Goal: Answer question/provide support: Share knowledge or assist other users

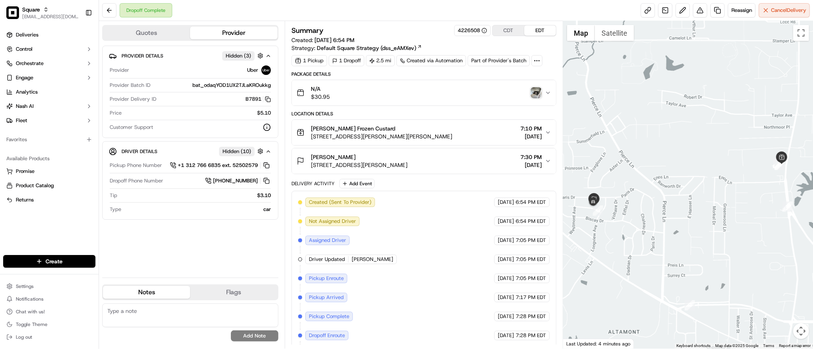
click at [536, 92] on img "button" at bounding box center [536, 92] width 11 height 11
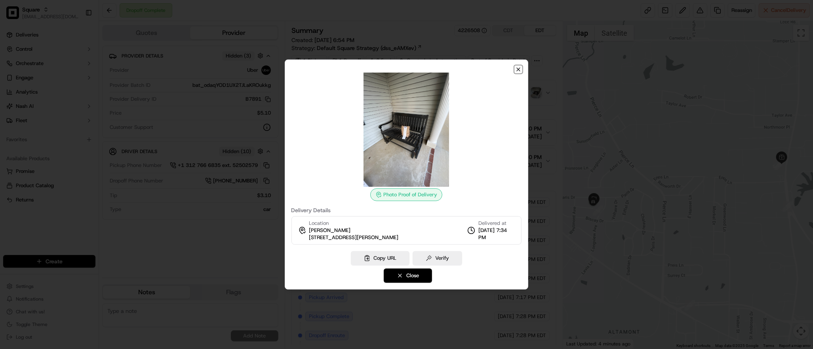
click at [519, 70] on icon "button" at bounding box center [518, 69] width 3 height 3
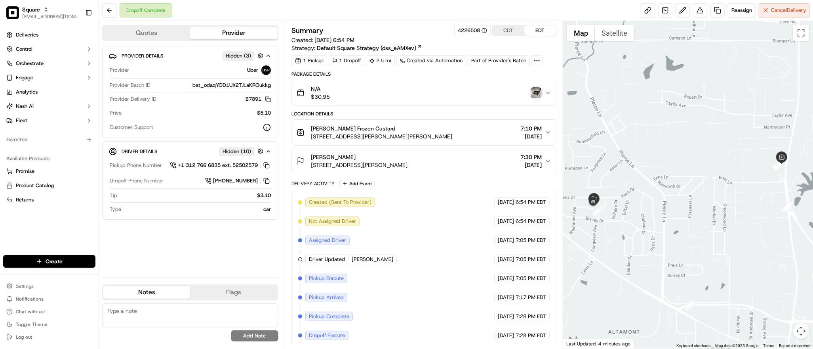
click at [748, 231] on div at bounding box center [688, 184] width 250 height 327
click at [536, 92] on img "button" at bounding box center [536, 92] width 11 height 11
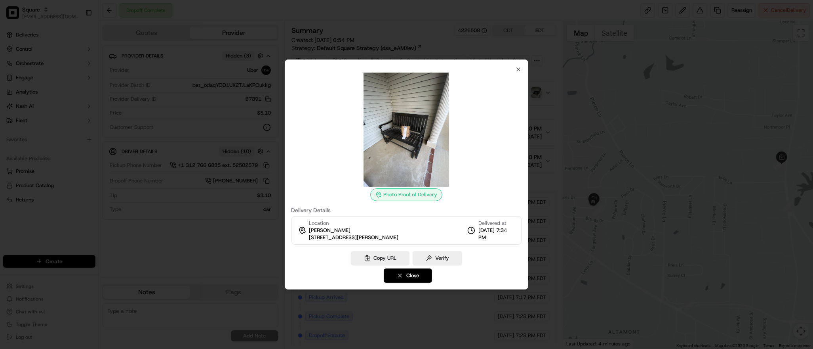
click at [518, 73] on div at bounding box center [407, 129] width 231 height 114
click at [521, 69] on icon "button" at bounding box center [518, 69] width 6 height 6
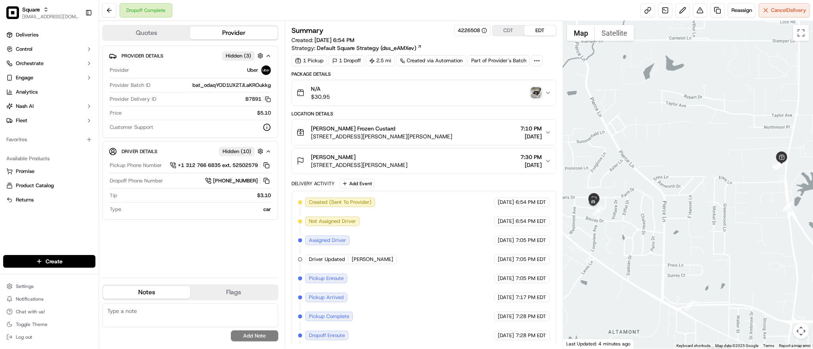
paste textarea "Caller Information: Customer Reason for Call: Customer order has a missing 1 la…"
click at [144, 315] on textarea at bounding box center [190, 315] width 176 height 24
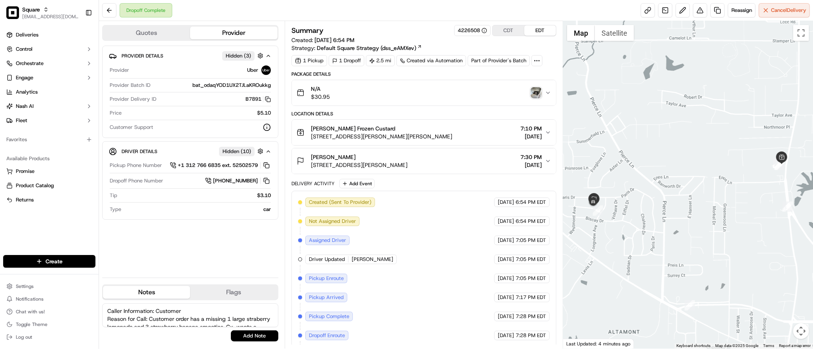
scroll to position [27, 0]
type textarea "Caller Information: Customer Reason for Call: Customer order has a missing 1 la…"
click at [240, 332] on button "Add Note" at bounding box center [255, 335] width 48 height 11
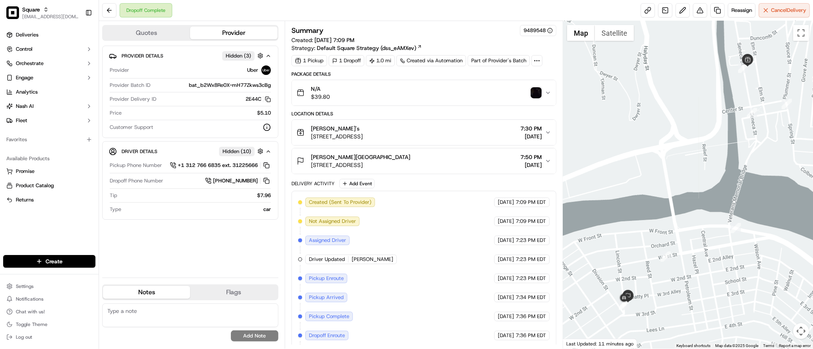
scroll to position [41, 0]
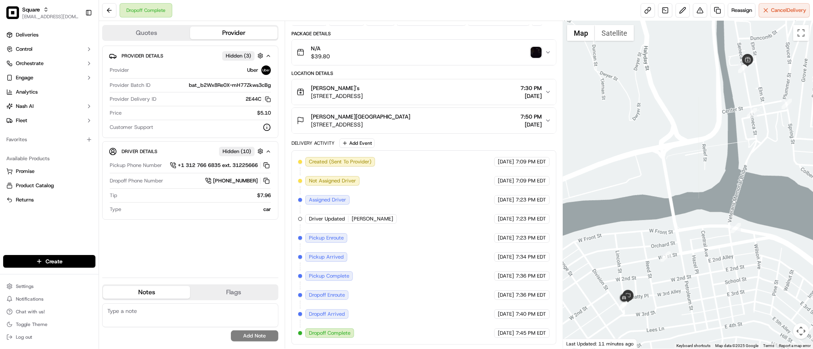
click at [474, 97] on div "Billy's 275 Seneca St, Oil City, PA 16301, USA 7:30 PM 09/20/2025" at bounding box center [421, 92] width 248 height 16
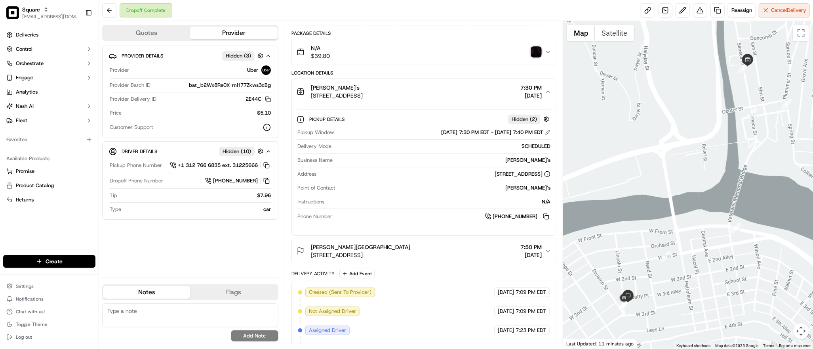
click at [339, 10] on div "Dropoff Complete Reassign Cancel Delivery" at bounding box center [456, 10] width 714 height 21
click at [676, 221] on div at bounding box center [688, 184] width 250 height 327
click at [605, 209] on div at bounding box center [688, 184] width 250 height 327
paste textarea "Caller Information: Customer Reason for Call: Customer order has a missing 6 sm…"
click at [144, 314] on textarea "Caller Information: Customer Reason for Call: Customer order has a missing 6 sm…" at bounding box center [190, 315] width 176 height 24
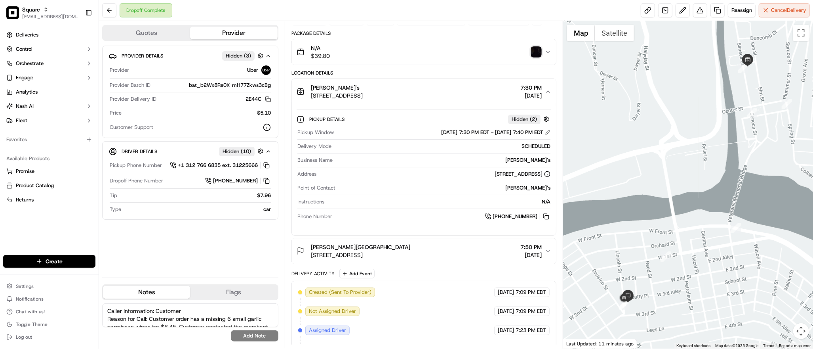
scroll to position [43, 0]
type textarea "Caller Information: Customer Reason for Call: Customer order has a missing 6 sm…"
click at [262, 341] on div "Caller Information: Customer Reason for Call: Customer order has a missing 6 sm…" at bounding box center [190, 322] width 176 height 44
click at [259, 335] on button "Add Note" at bounding box center [255, 335] width 48 height 11
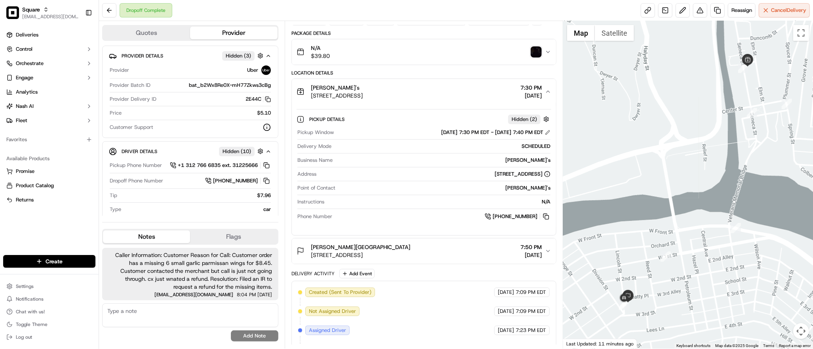
click at [680, 107] on div at bounding box center [688, 184] width 250 height 327
click at [698, 12] on button at bounding box center [700, 10] width 14 height 14
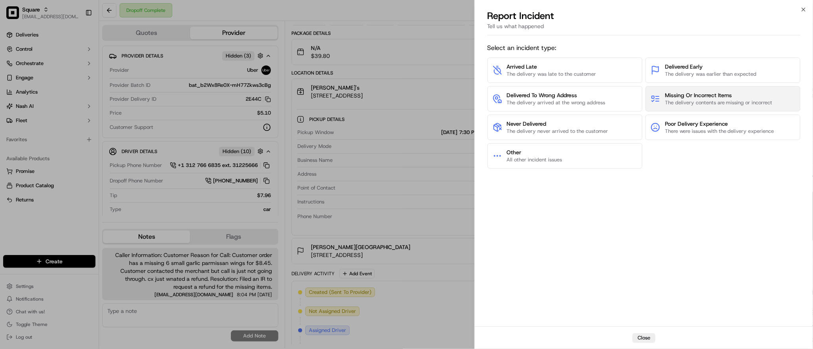
click at [712, 95] on span "Missing Or Incorrect Items" at bounding box center [719, 95] width 108 height 8
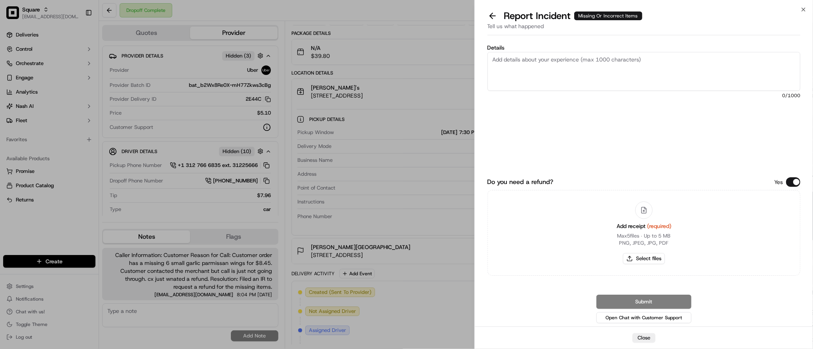
click at [791, 182] on button "Do you need a refund?" at bounding box center [793, 182] width 14 height 10
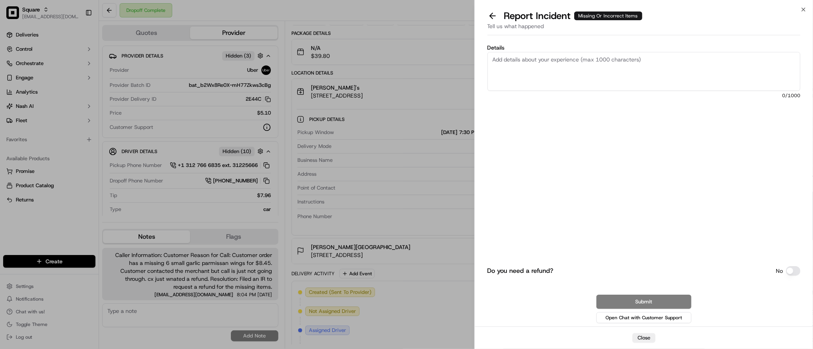
paste textarea "Customer order has a missing 6 small garlic parmissan wings for $8.45. Customer…"
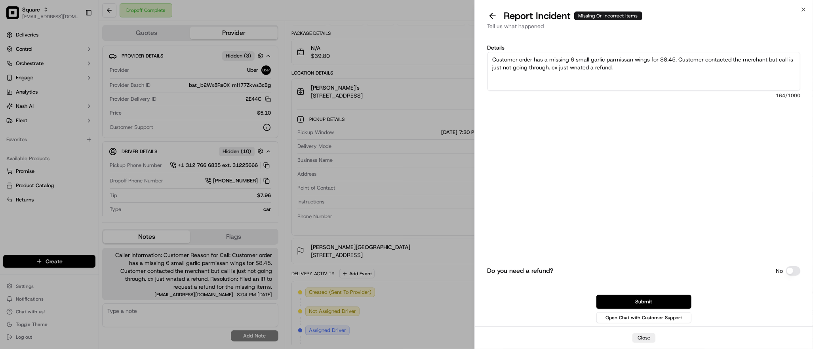
click at [635, 67] on textarea "Customer order has a missing 6 small garlic parmissan wings for $8.45. Customer…" at bounding box center [644, 71] width 313 height 39
drag, startPoint x: 679, startPoint y: 60, endPoint x: 552, endPoint y: 67, distance: 127.0
click at [552, 67] on textarea "Customer order has a missing 6 small garlic parmissan wings for $8.45. Customer…" at bounding box center [644, 71] width 313 height 39
click at [624, 58] on textarea "Customer order has a missing 6 small garlic parmissan wings for $8.45. cx just …" at bounding box center [644, 71] width 313 height 39
click at [706, 59] on textarea "Customer order has a missing 6 small garlic parmesan wings for $8.45. cx just w…" at bounding box center [644, 71] width 313 height 39
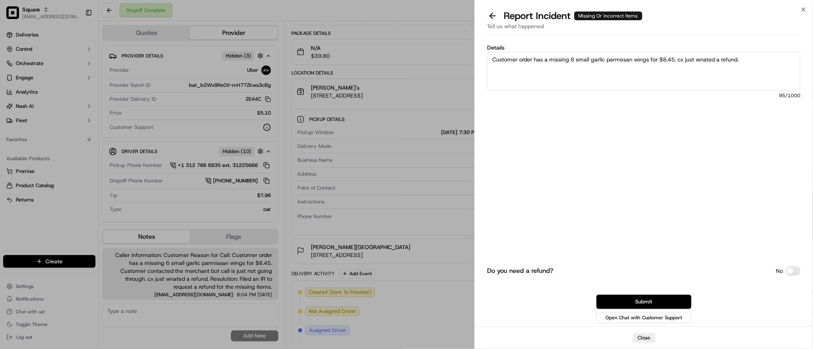
click at [706, 59] on textarea "Customer order has a missing 6 small garlic parmesan wings for $8.45. cx just w…" at bounding box center [644, 71] width 313 height 39
click at [751, 62] on textarea "Customer order has a missing 6 small garlic parmesan wings for $8.45. cx just w…" at bounding box center [644, 71] width 313 height 39
type textarea "Customer order has a missing 6 small garlic parmesan wings for $8.45. cx just w…"
click at [669, 296] on button "Submit" at bounding box center [643, 301] width 95 height 14
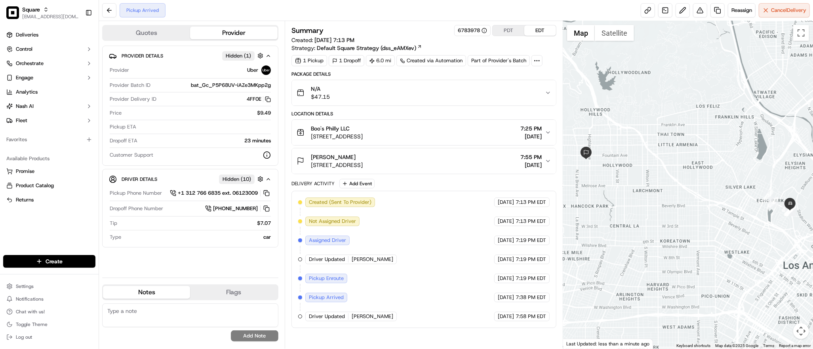
click at [402, 316] on div "Created (Sent To Provider) Uber 09/20/2025 7:13 PM EDT Not Assigned Driver Uber…" at bounding box center [424, 259] width 252 height 124
click at [258, 178] on button "button" at bounding box center [260, 179] width 10 height 10
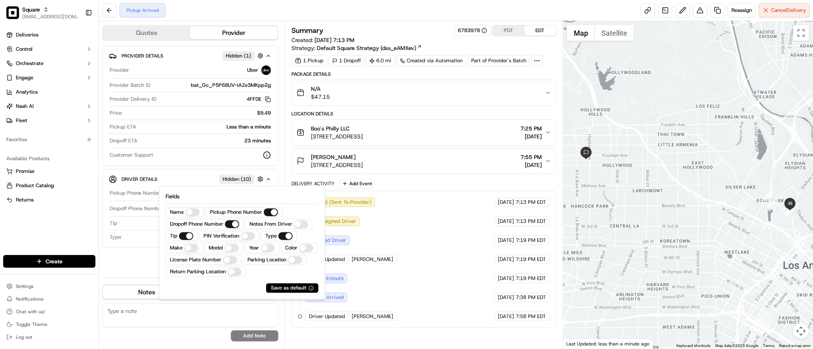
click at [189, 247] on button "Make" at bounding box center [191, 248] width 14 height 8
click at [227, 247] on button "Model" at bounding box center [233, 248] width 14 height 8
click at [301, 252] on button "Color" at bounding box center [308, 248] width 14 height 8
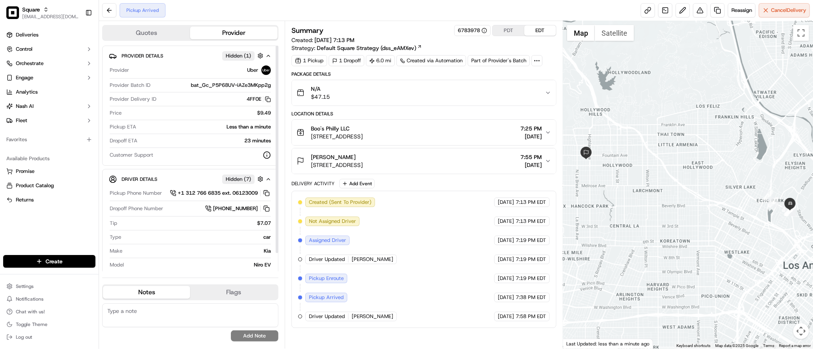
click at [145, 263] on div "Niro EV" at bounding box center [199, 264] width 144 height 7
click at [260, 177] on button "button" at bounding box center [260, 179] width 10 height 10
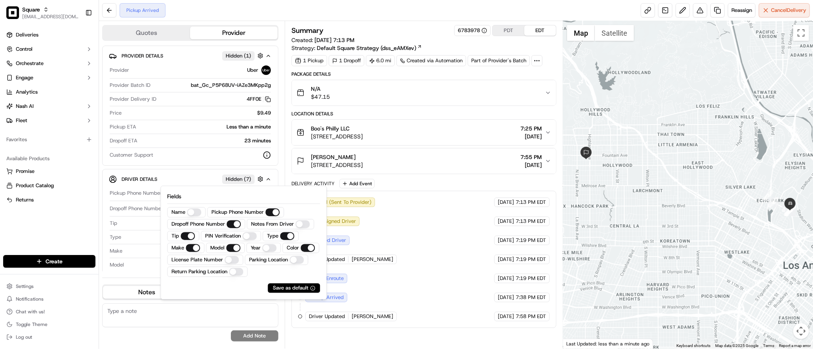
click at [239, 261] on Number "License Plate Number" at bounding box center [232, 259] width 14 height 8
click at [150, 262] on div "Niro EV" at bounding box center [199, 264] width 144 height 7
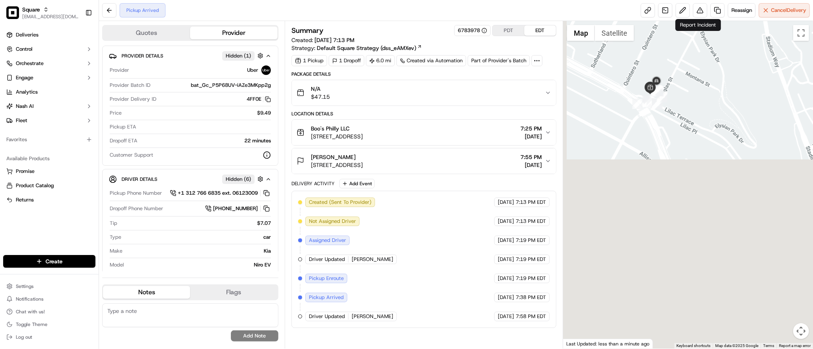
drag, startPoint x: 633, startPoint y: 280, endPoint x: 700, endPoint y: -8, distance: 295.8
click at [700, 0] on html "Square dsoriano@nashhelp.com Toggle Sidebar Deliveries Control Orchestrate Enga…" at bounding box center [406, 174] width 813 height 349
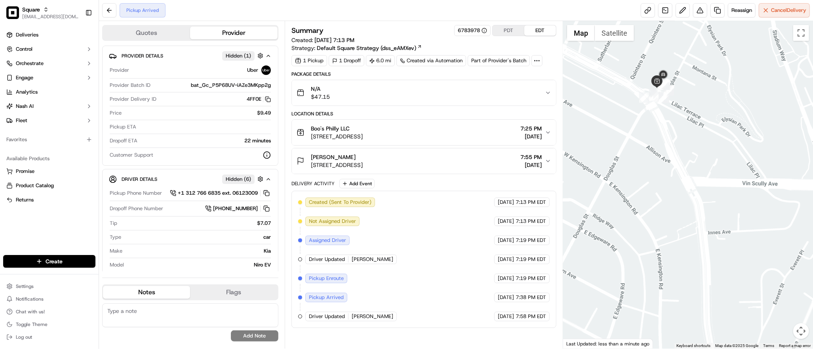
click at [720, 298] on div at bounding box center [688, 184] width 250 height 327
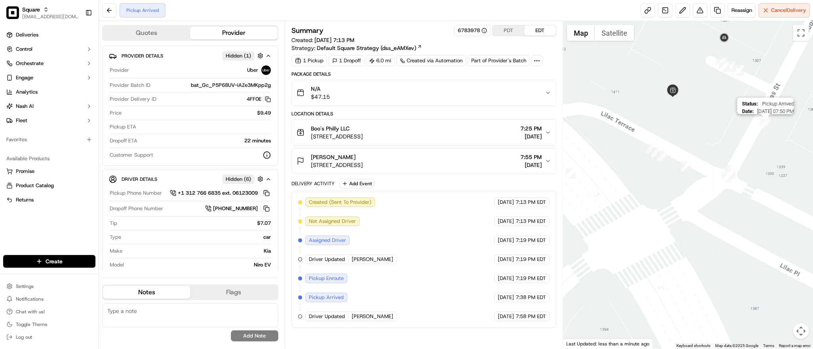
click at [768, 124] on img "12" at bounding box center [765, 123] width 10 height 10
click at [617, 39] on button "Satellite" at bounding box center [614, 33] width 39 height 16
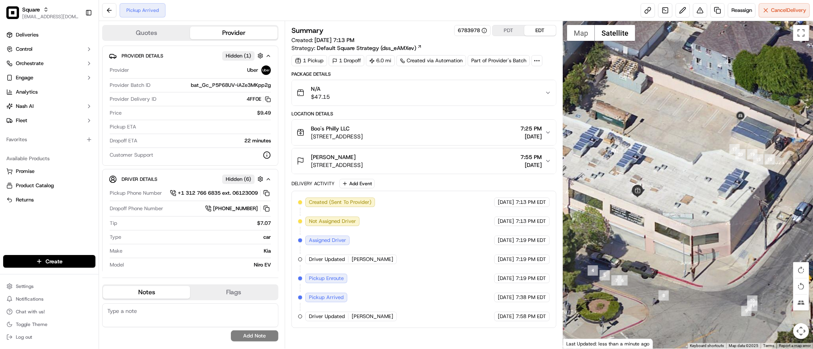
drag, startPoint x: 700, startPoint y: 89, endPoint x: 664, endPoint y: 174, distance: 92.8
click at [664, 174] on div at bounding box center [688, 184] width 250 height 327
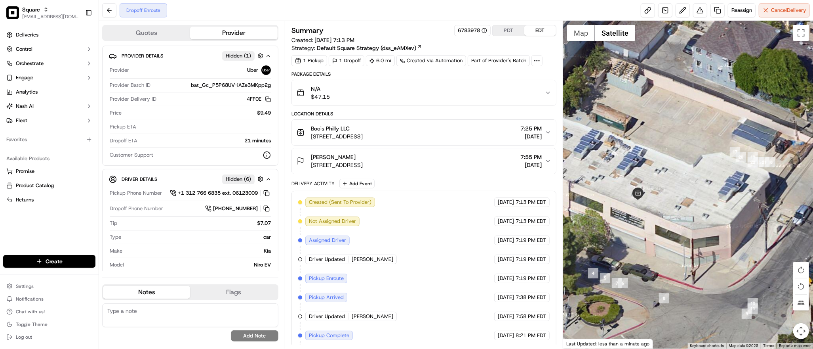
click at [702, 272] on div at bounding box center [688, 184] width 250 height 327
paste textarea "Caller Information: Customer Reason for Call: Customer order has a missing 6 sm…"
click at [219, 306] on textarea "Caller Information: Customer Reason for Call: Customer order has a missing 6 sm…" at bounding box center [190, 315] width 176 height 24
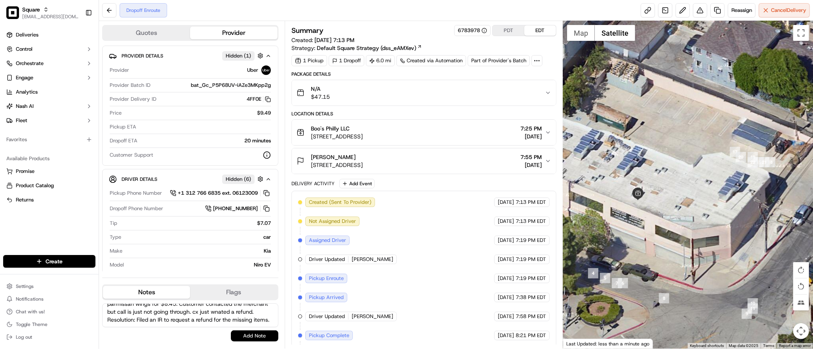
type textarea "Caller Information: Customer Reason for Call: Customer order has a missing 6 sm…"
click at [246, 333] on button "Add Note" at bounding box center [255, 335] width 48 height 11
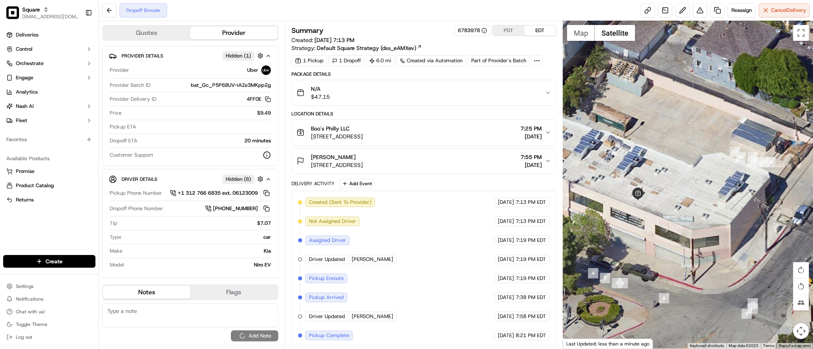
scroll to position [0, 0]
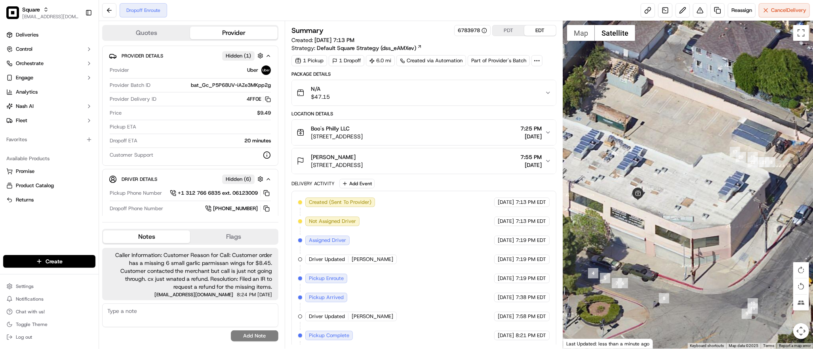
click at [242, 275] on span "Caller Information: Customer Reason for Call: Customer order has a missing 6 sm…" at bounding box center [191, 271] width 164 height 40
click at [173, 308] on textarea at bounding box center [190, 315] width 176 height 24
paste textarea "**Caller Information: Merchant **Reason for Call: check delivery status **Resol…"
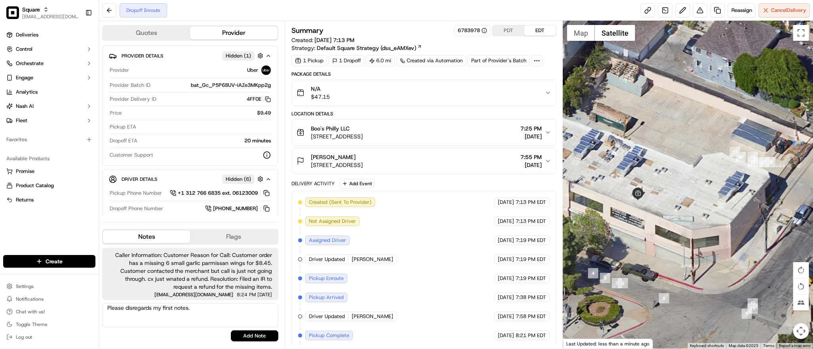
paste textarea "**Caller Information: Merchant **Reason for Call: check delivery status **Resol…"
click at [177, 318] on textarea "Please disregards my first notes. **Caller Information: Merchant **Reason for C…" at bounding box center [190, 315] width 176 height 24
click at [193, 322] on textarea "Please disregards my first notes. **Caller Information: Merchant **Reason for C…" at bounding box center [190, 315] width 176 height 24
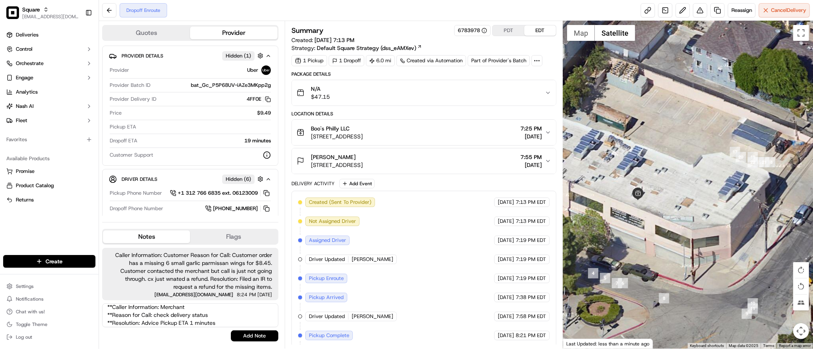
click at [222, 320] on textarea "Please disregards my first notes. **Caller Information: Merchant **Reason for C…" at bounding box center [190, 315] width 176 height 24
type textarea "Please disregards my first notes. **Caller Information: Merchant **Reason for C…"
click at [246, 336] on button "Add Note" at bounding box center [255, 335] width 48 height 11
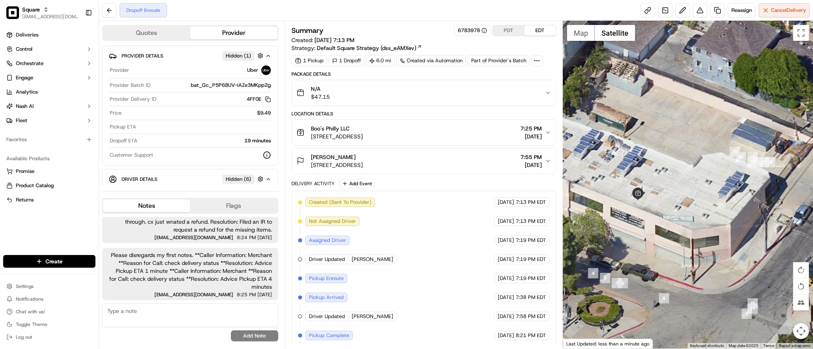
scroll to position [22, 0]
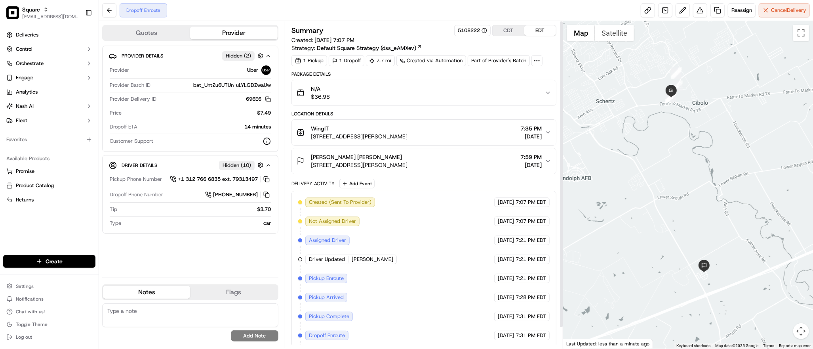
scroll to position [0, 0]
click at [504, 26] on button "CDT" at bounding box center [509, 30] width 32 height 10
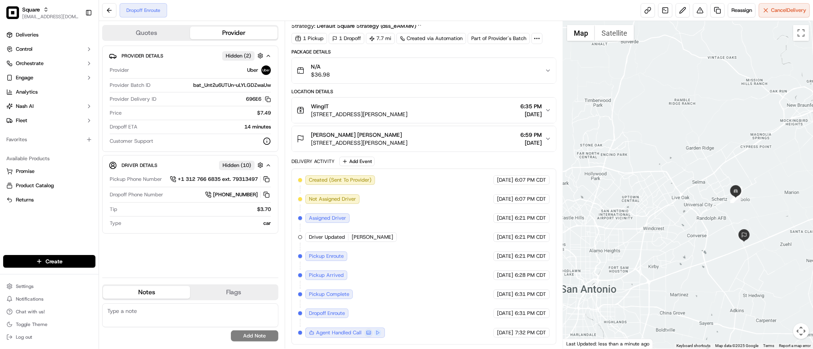
drag, startPoint x: 600, startPoint y: 160, endPoint x: 749, endPoint y: 205, distance: 155.5
click at [749, 205] on div at bounding box center [688, 184] width 250 height 327
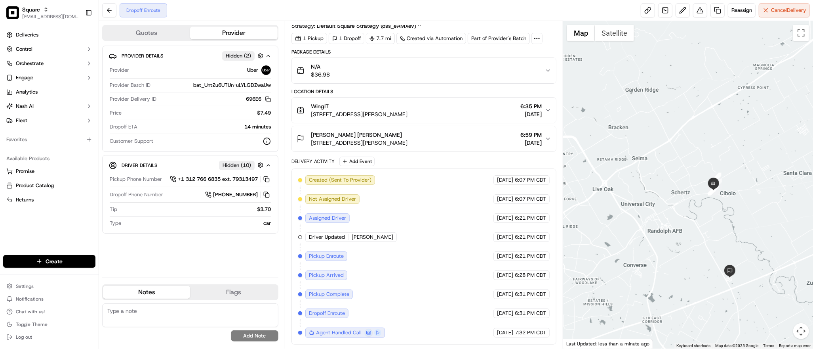
click at [734, 193] on div at bounding box center [688, 184] width 250 height 327
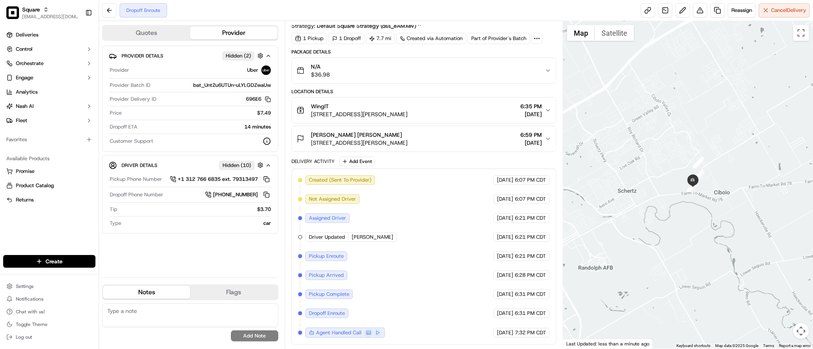
click at [701, 186] on div at bounding box center [688, 184] width 250 height 327
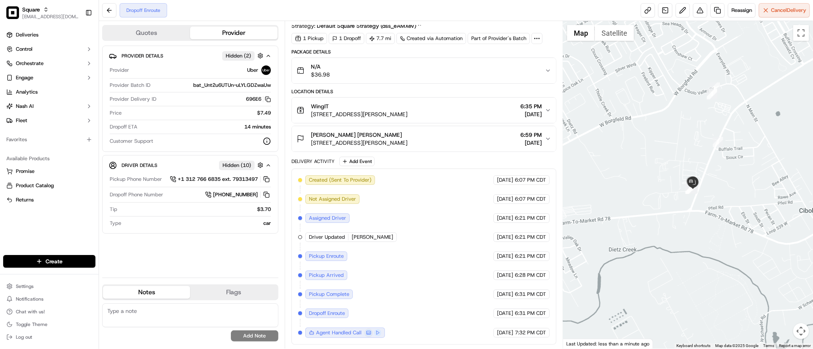
drag, startPoint x: 694, startPoint y: 200, endPoint x: 718, endPoint y: 200, distance: 24.2
click at [718, 200] on div at bounding box center [688, 184] width 250 height 327
click at [715, 183] on div at bounding box center [688, 184] width 250 height 327
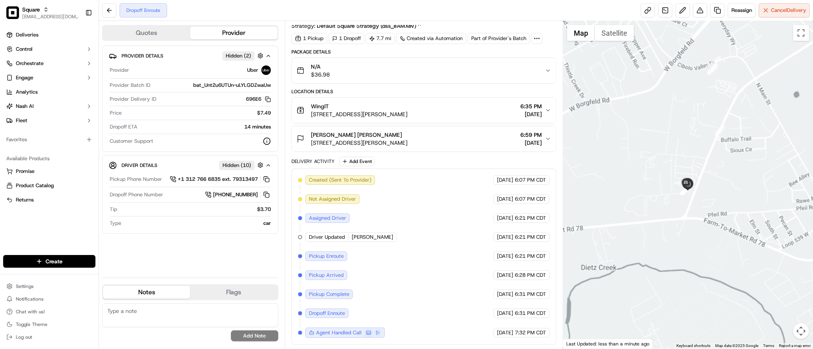
click at [715, 183] on div at bounding box center [688, 184] width 250 height 327
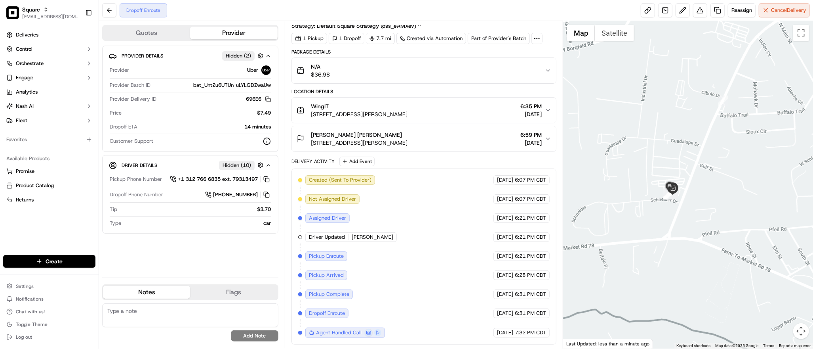
click at [695, 196] on div at bounding box center [688, 184] width 250 height 327
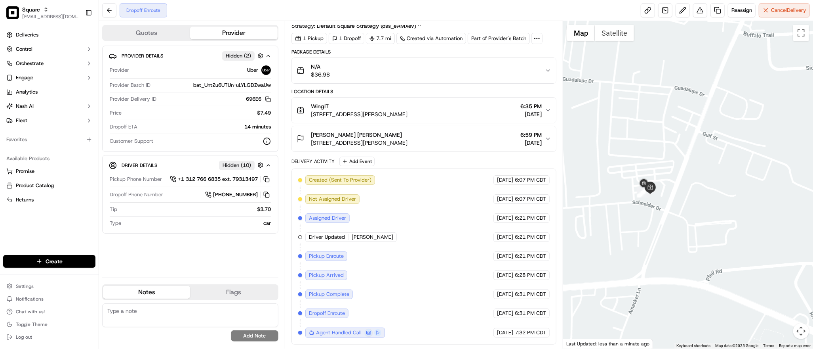
click at [495, 112] on div "WingIT 313 Schneider Dr #109, Cibolo, TX 78108, USA 6:35 PM 09/20/2025" at bounding box center [421, 110] width 248 height 16
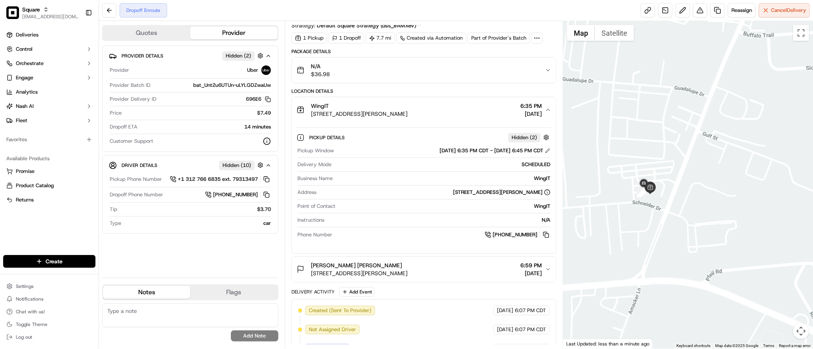
click at [476, 115] on div "WingIT 313 Schneider Dr #109, Cibolo, TX 78108, USA 6:35 PM 09/20/2025" at bounding box center [421, 110] width 248 height 16
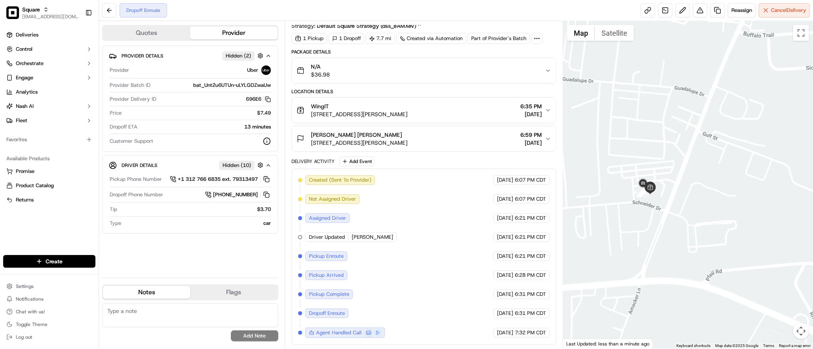
click at [479, 111] on div "WingIT 313 Schneider Dr #109, Cibolo, TX 78108, USA 6:35 PM 09/20/2025" at bounding box center [421, 110] width 248 height 16
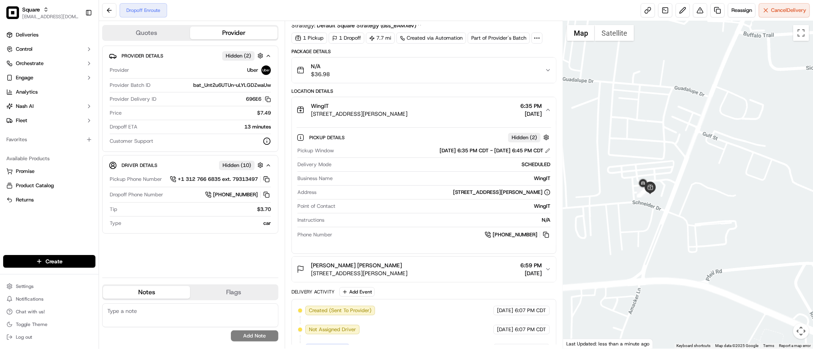
scroll to position [154, 0]
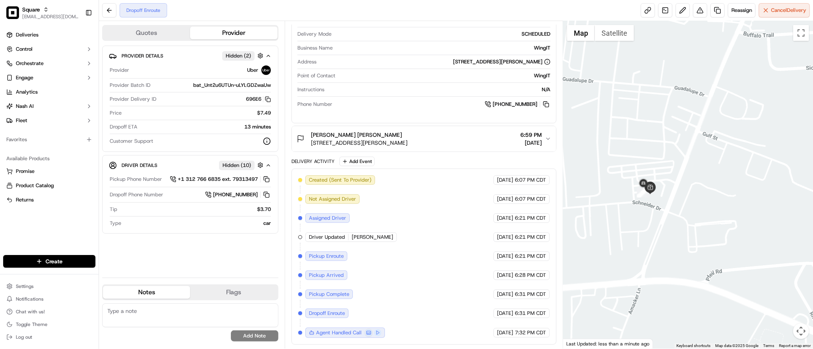
click at [464, 145] on div "Brittany Thompson Brittany Thompson 13165 Hallie Dawn, Schertz, TX 78154, USA 6…" at bounding box center [421, 139] width 248 height 16
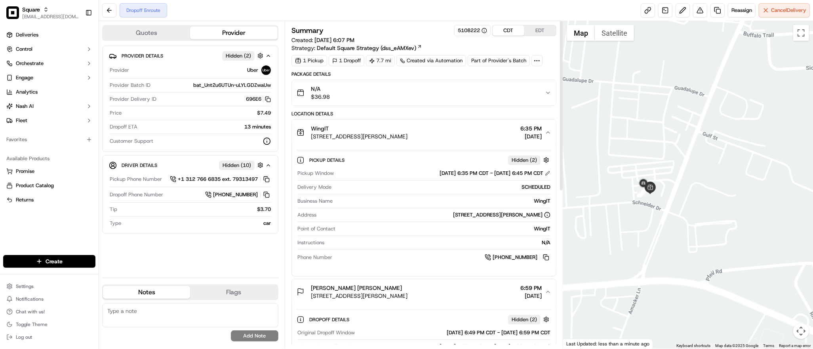
scroll to position [298, 0]
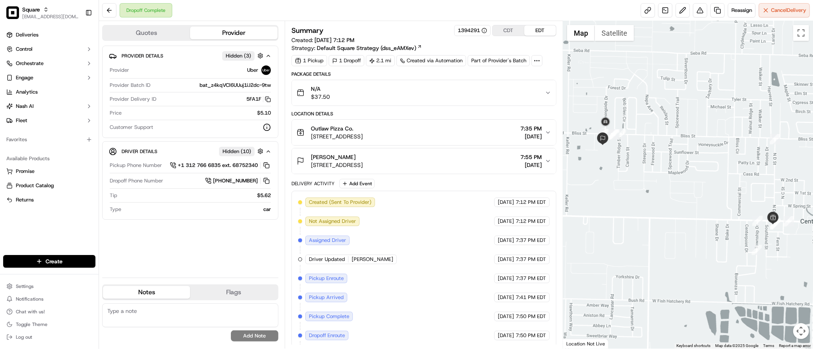
click at [503, 114] on div "Location Details" at bounding box center [424, 114] width 265 height 6
click at [460, 116] on div "Location Details" at bounding box center [424, 114] width 265 height 6
click at [493, 114] on div "Location Details" at bounding box center [424, 114] width 265 height 6
click at [439, 112] on div "Location Details" at bounding box center [424, 114] width 265 height 6
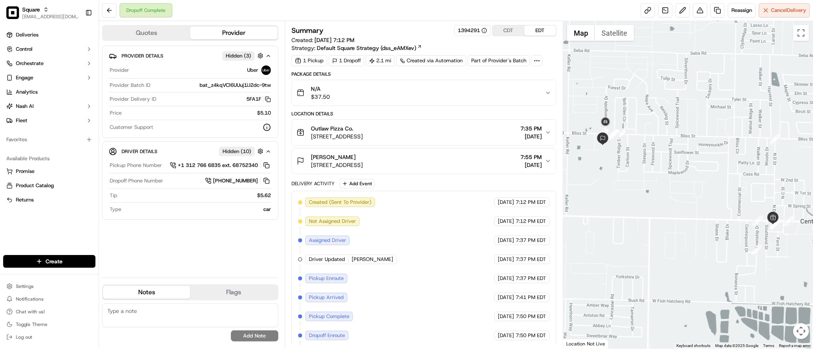
click at [388, 15] on div "Dropoff Complete Reassign Cancel Delivery" at bounding box center [456, 10] width 714 height 21
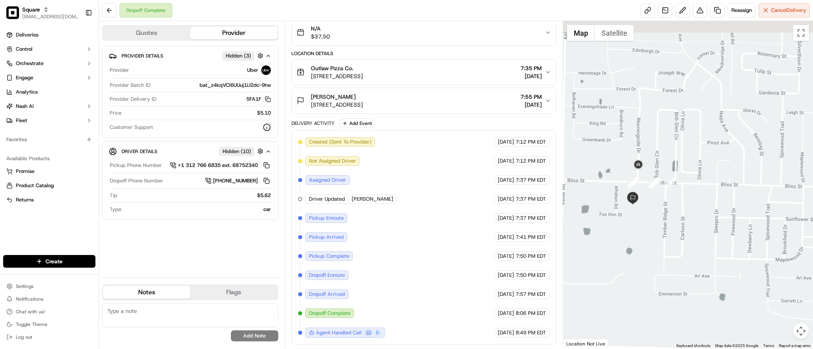
drag, startPoint x: 610, startPoint y: 128, endPoint x: 689, endPoint y: 302, distance: 191.6
click at [689, 302] on div at bounding box center [688, 184] width 250 height 327
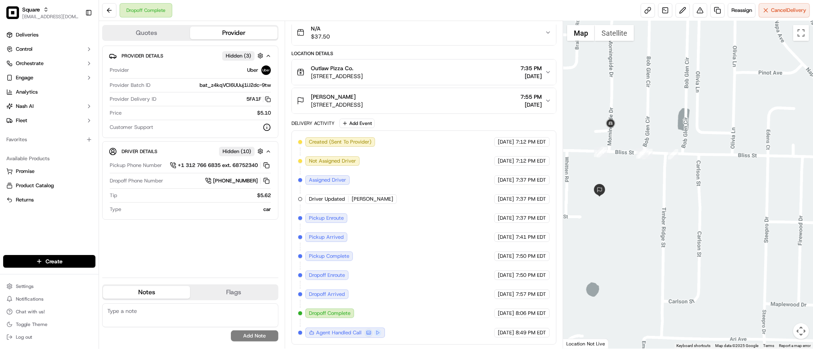
drag, startPoint x: 626, startPoint y: 177, endPoint x: 695, endPoint y: 244, distance: 96.1
click at [695, 244] on div at bounding box center [688, 184] width 250 height 327
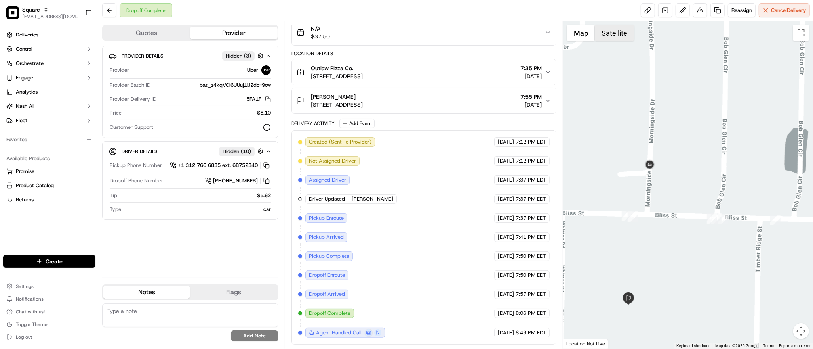
click at [616, 37] on button "Satellite" at bounding box center [614, 33] width 39 height 16
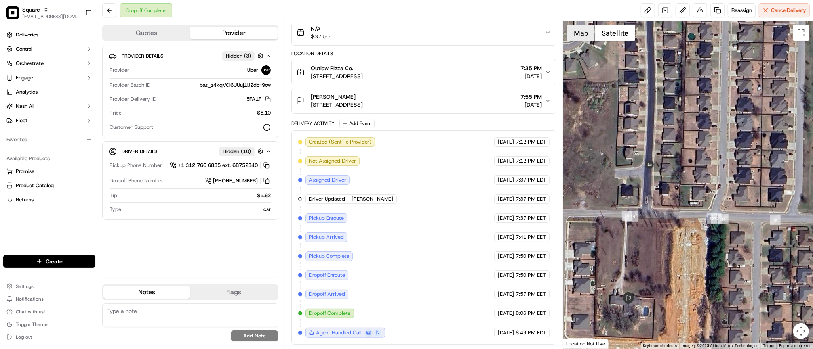
click at [582, 38] on button "Map" at bounding box center [581, 33] width 28 height 16
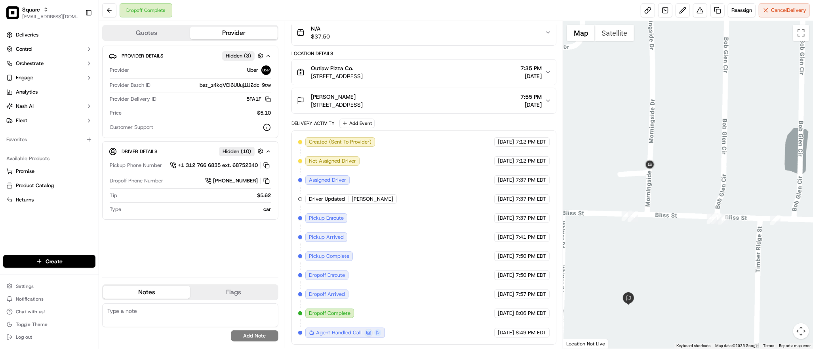
click at [533, 119] on div "Delivery Activity Add Event" at bounding box center [424, 123] width 265 height 10
click at [717, 143] on div at bounding box center [688, 184] width 250 height 327
click at [697, 111] on div at bounding box center [688, 184] width 250 height 327
click at [684, 265] on div at bounding box center [688, 184] width 250 height 327
click at [185, 316] on textarea at bounding box center [190, 315] width 176 height 24
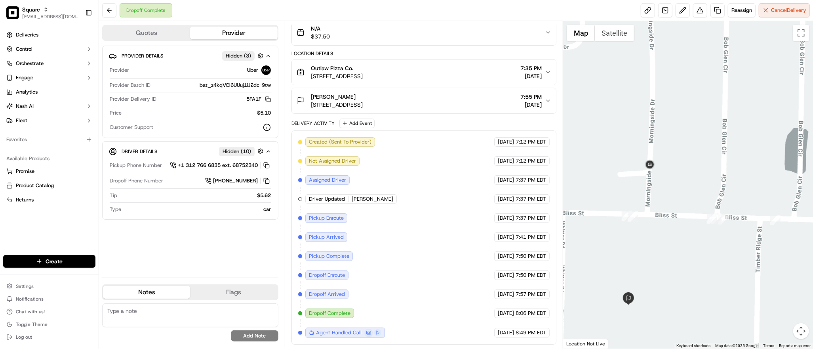
paste textarea "**Caller Information: Merchant **Reason for Call: order was marked as delivered…"
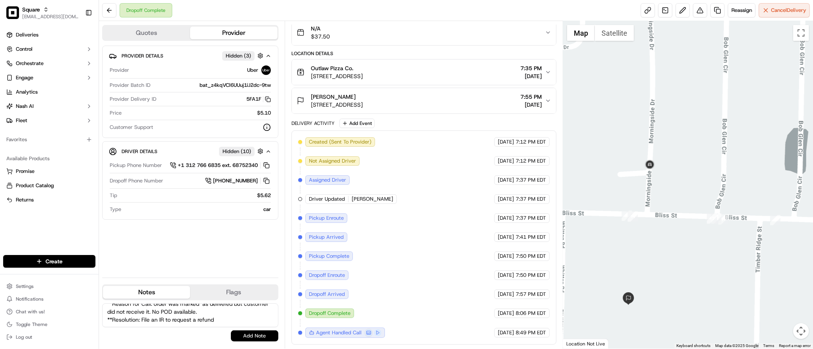
type textarea "**Caller Information: Merchant **Reason for Call: order was marked as delivered…"
click at [244, 333] on button "Add Note" at bounding box center [255, 335] width 48 height 11
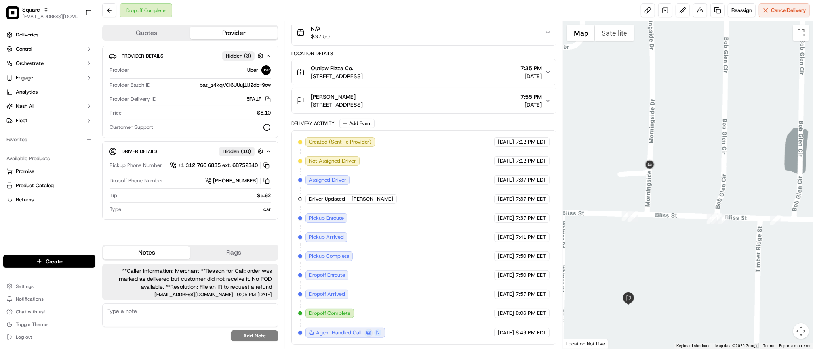
scroll to position [0, 0]
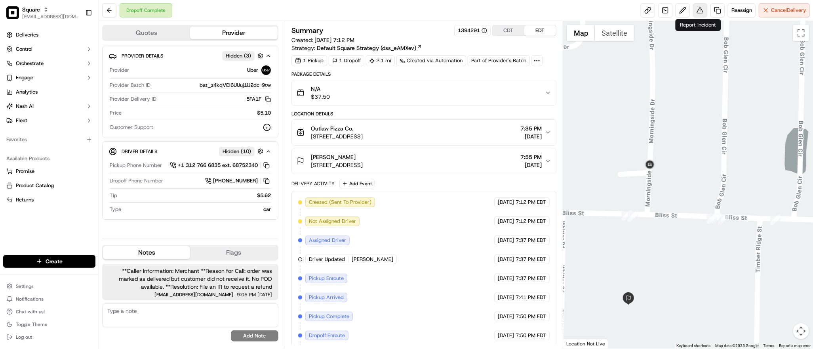
click at [697, 8] on button at bounding box center [700, 10] width 14 height 14
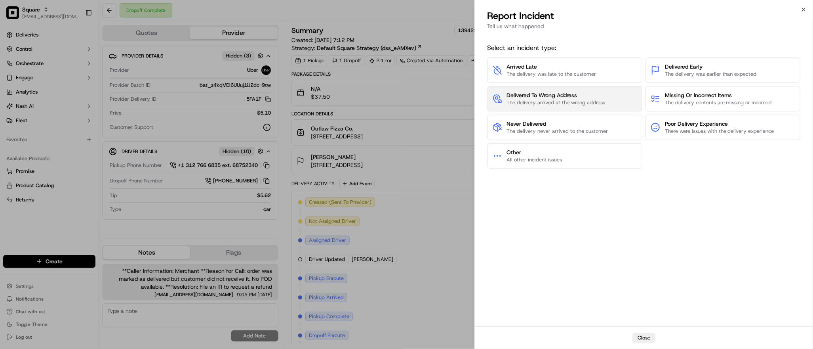
click at [565, 105] on span "The delivery arrived at the wrong address" at bounding box center [556, 102] width 99 height 7
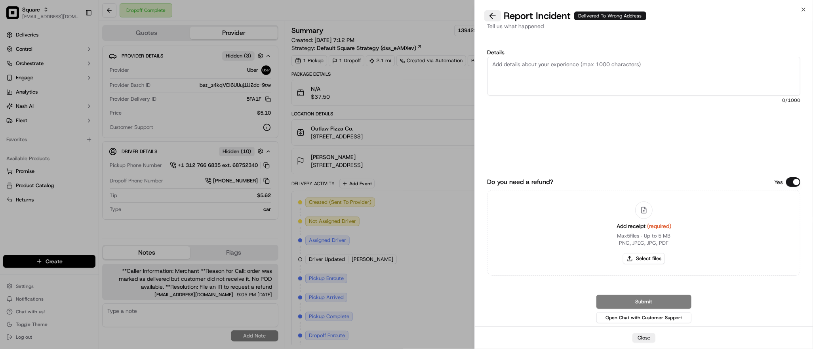
click at [493, 13] on button at bounding box center [492, 15] width 17 height 11
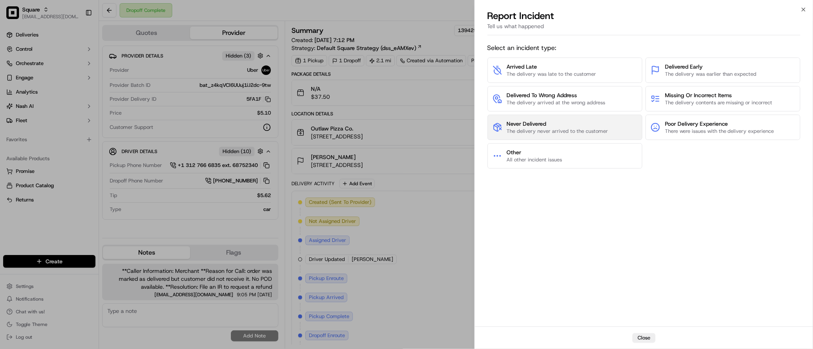
click at [542, 135] on span "The delivery never arrived to the customer" at bounding box center [557, 131] width 101 height 7
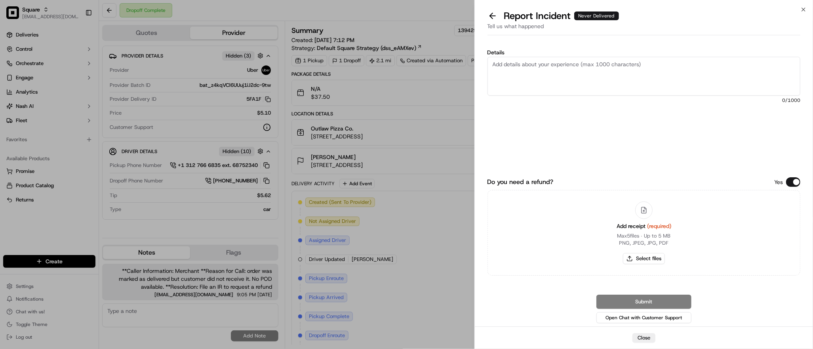
click at [794, 181] on button "Do you need a refund?" at bounding box center [793, 182] width 14 height 10
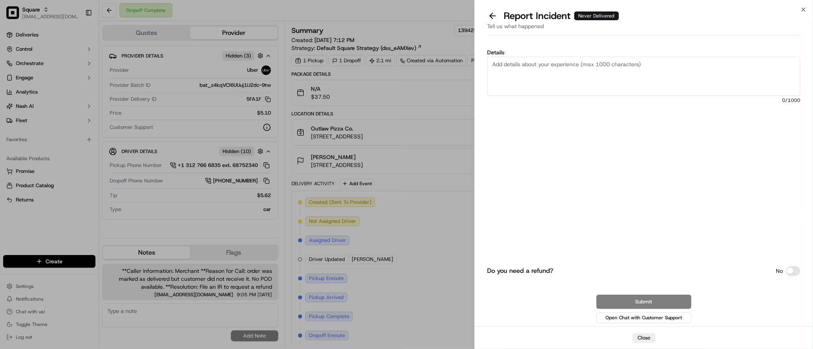
click at [642, 74] on textarea "Details" at bounding box center [644, 76] width 313 height 39
click at [620, 69] on textarea "Details" at bounding box center [644, 76] width 313 height 39
paste textarea "order was marked as delivered but customer did not receive it. No POD available."
click at [718, 65] on textarea "order was marked as delivered but customer did not receive it. No POD available." at bounding box center [644, 76] width 313 height 39
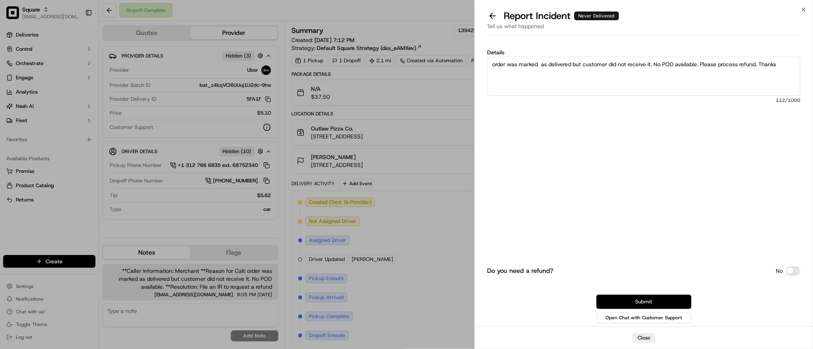
type textarea "order was marked as delivered but customer did not receive it. No POD available…"
click at [653, 298] on button "Submit" at bounding box center [643, 301] width 95 height 14
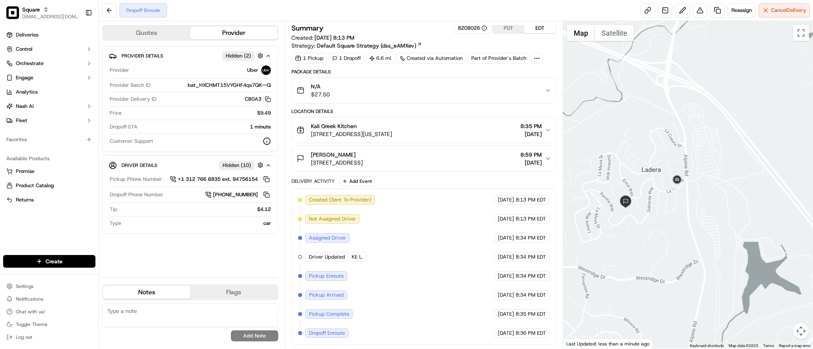
drag, startPoint x: 620, startPoint y: 229, endPoint x: 662, endPoint y: 224, distance: 42.2
click at [662, 224] on div at bounding box center [688, 184] width 250 height 327
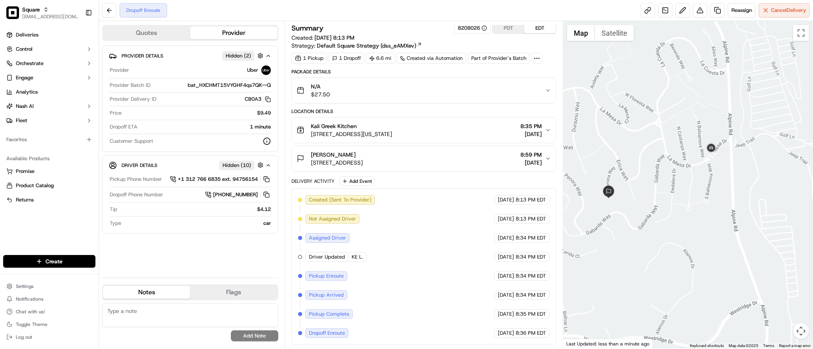
drag, startPoint x: 646, startPoint y: 225, endPoint x: 666, endPoint y: 232, distance: 21.8
click at [666, 232] on div at bounding box center [688, 184] width 250 height 327
click at [406, 269] on div "Created (Sent To Provider) Uber 09/20/2025 8:13 PM EDT Not Assigned Driver Uber…" at bounding box center [424, 266] width 252 height 143
click at [755, 126] on div at bounding box center [688, 184] width 250 height 327
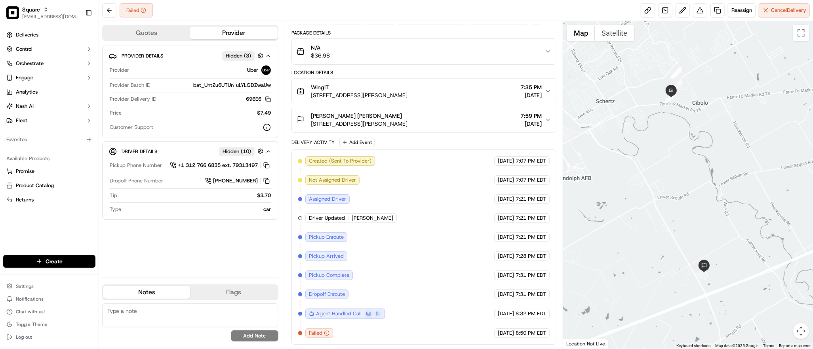
click at [462, 217] on div "Created (Sent To Provider) Uber [DATE] 7:07 PM EDT Not Assigned Driver Uber [DA…" at bounding box center [424, 246] width 252 height 181
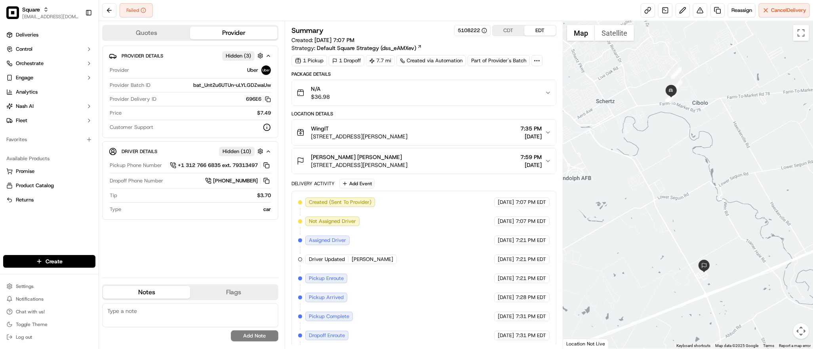
click at [679, 133] on div at bounding box center [688, 184] width 250 height 327
click at [662, 164] on div at bounding box center [688, 184] width 250 height 327
paste textarea "**Caller Information: Merchant **Reason for Call: Delivery failed due to vehicl…"
click at [172, 315] on textarea "**Caller Information: Merchant **Reason for Call: Delivery failed due to vehicl…" at bounding box center [190, 315] width 176 height 24
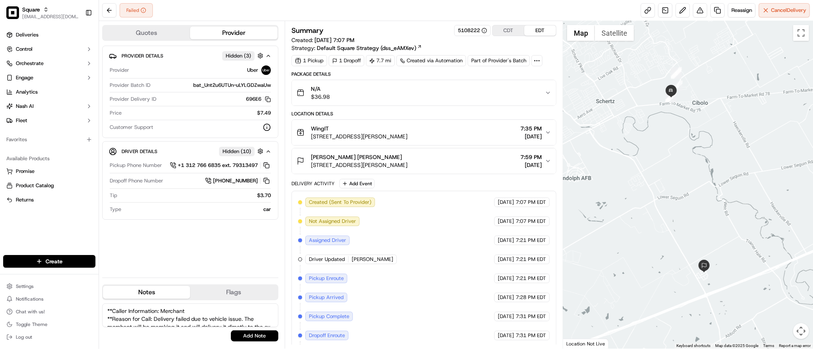
scroll to position [27, 0]
type textarea "**Caller Information: Merchant **Reason for Call: Delivery failed due to vehicl…"
click at [252, 333] on button "Add Note" at bounding box center [255, 335] width 48 height 11
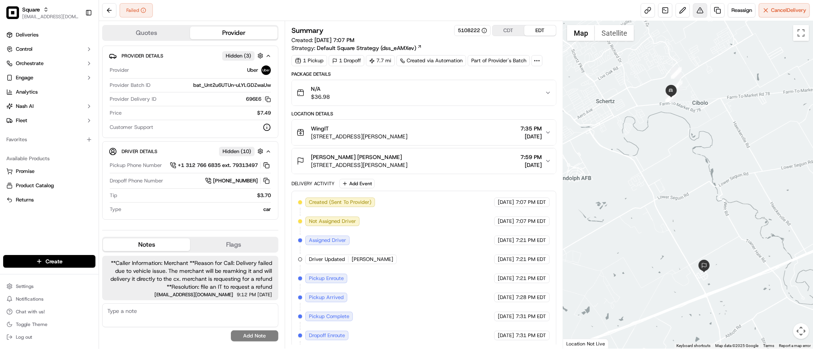
click at [699, 10] on button at bounding box center [700, 10] width 14 height 14
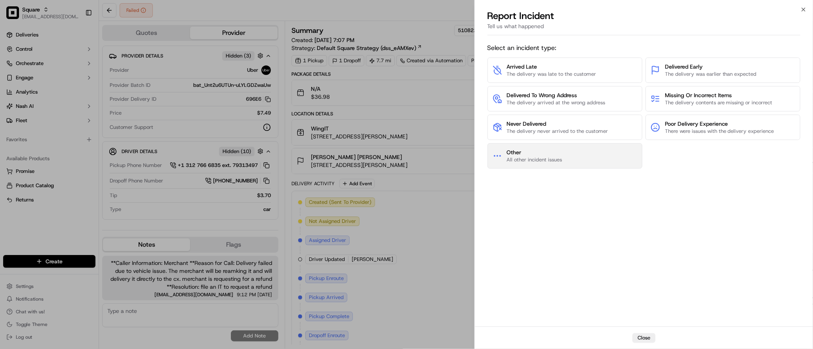
click at [552, 154] on span "Other" at bounding box center [534, 152] width 55 height 8
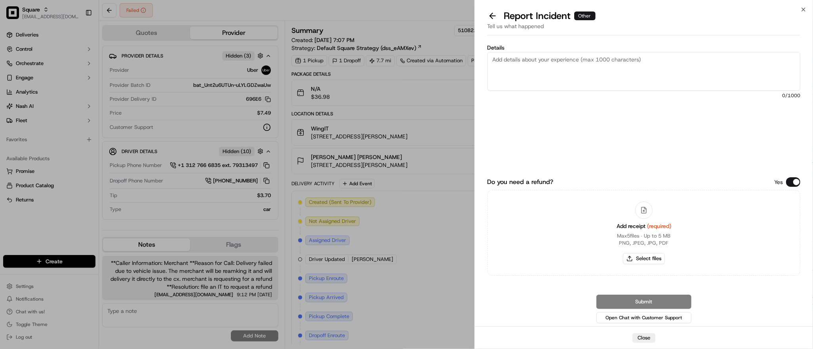
click at [790, 181] on button "Do you need a refund?" at bounding box center [793, 182] width 14 height 10
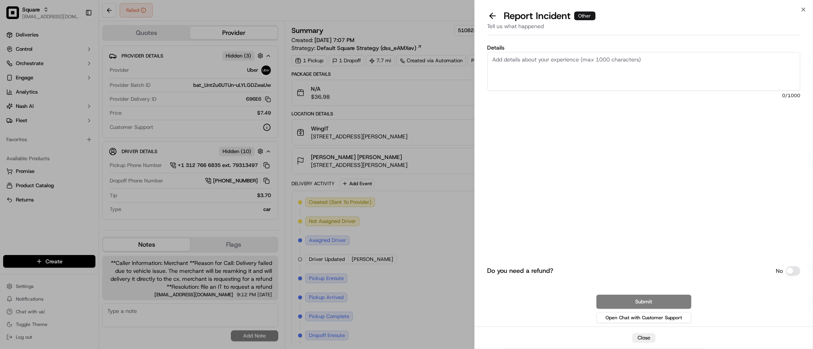
paste textarea "Delivery failed due to vehicle issue. The merchant will be remaking it and will…"
click at [603, 81] on textarea "Delivery failed due to vehicle issue. The merchant will be remaking it and will…" at bounding box center [644, 71] width 313 height 39
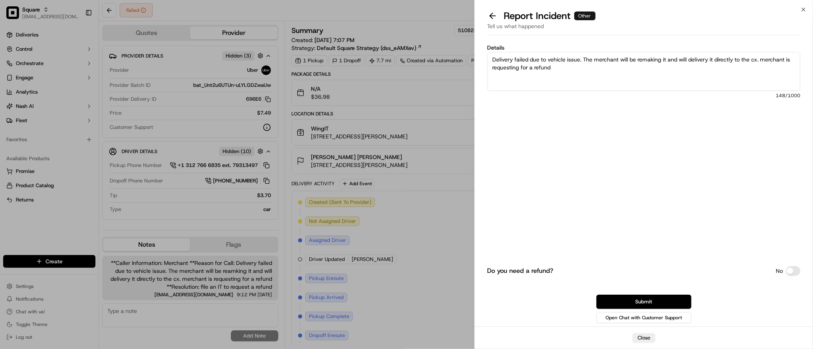
click at [574, 67] on textarea "Delivery failed due to vehicle issue. The merchant will be remaking it and will…" at bounding box center [644, 71] width 313 height 39
drag, startPoint x: 617, startPoint y: 59, endPoint x: 584, endPoint y: 55, distance: 33.1
click at [584, 55] on textarea "Delivery failed due to vehicle issue. The merchant will be remaking it and will…" at bounding box center [644, 71] width 313 height 39
click at [680, 57] on textarea "Delivery failed due to vehicle issue. We will be remaking it and will delivery …" at bounding box center [644, 71] width 313 height 39
click at [736, 57] on textarea "Delivery failed due to vehicle issue. We will be remaking it and will deliver i…" at bounding box center [644, 71] width 313 height 39
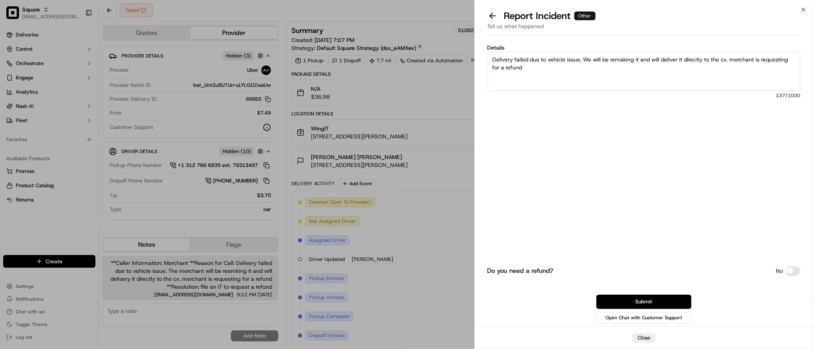
click at [736, 57] on textarea "Delivery failed due to vehicle issue. We will be remaking it and will deliver i…" at bounding box center [644, 71] width 313 height 39
click at [667, 72] on textarea "Delivery failed due to vehicle issue. We will be remaking it and will deliver i…" at bounding box center [644, 71] width 313 height 39
click at [652, 69] on textarea "Delivery failed due to vehicle issue. We will be remaking it and will deliver i…" at bounding box center [644, 71] width 313 height 39
type textarea "Delivery failed due to vehicle issue. We will be remaking it and will deliver i…"
click at [641, 305] on button "Submit" at bounding box center [643, 301] width 95 height 14
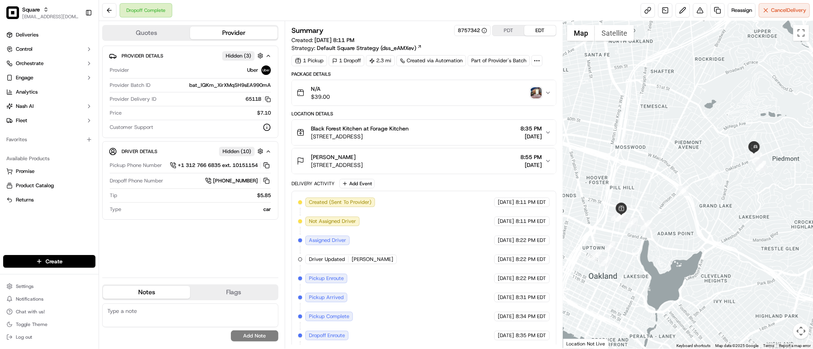
click at [535, 91] on img "button" at bounding box center [536, 92] width 11 height 11
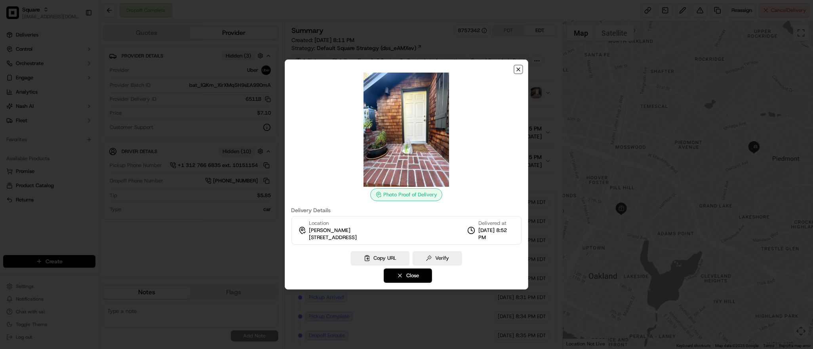
click at [519, 71] on icon "button" at bounding box center [518, 69] width 6 height 6
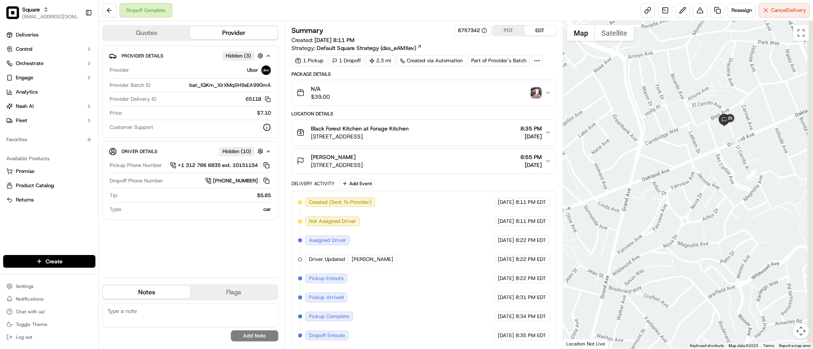
drag, startPoint x: 801, startPoint y: 155, endPoint x: 649, endPoint y: 207, distance: 160.7
click at [649, 207] on div at bounding box center [688, 184] width 250 height 327
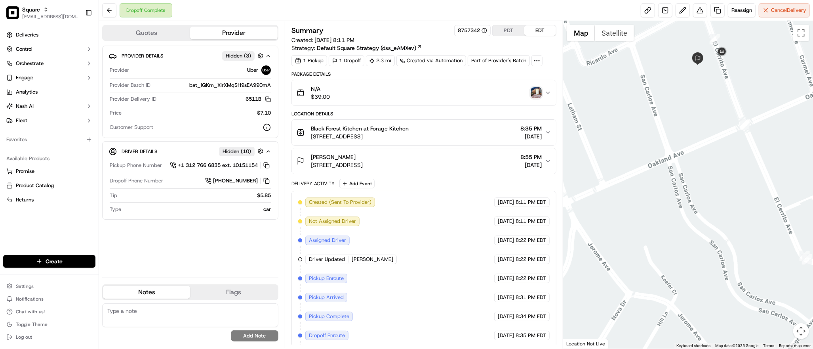
click at [536, 92] on img "button" at bounding box center [536, 92] width 11 height 11
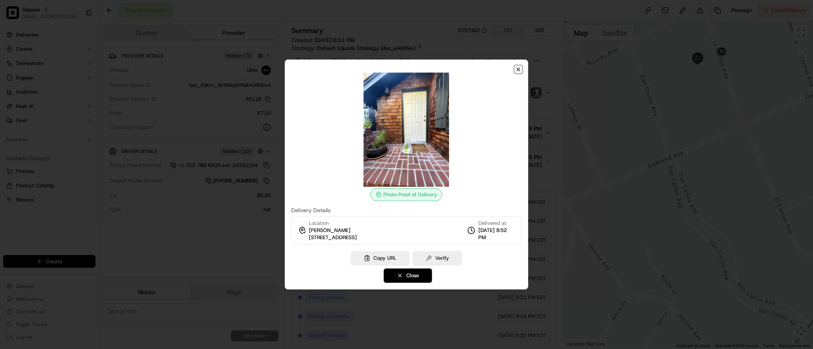
click at [518, 70] on icon "button" at bounding box center [518, 69] width 3 height 3
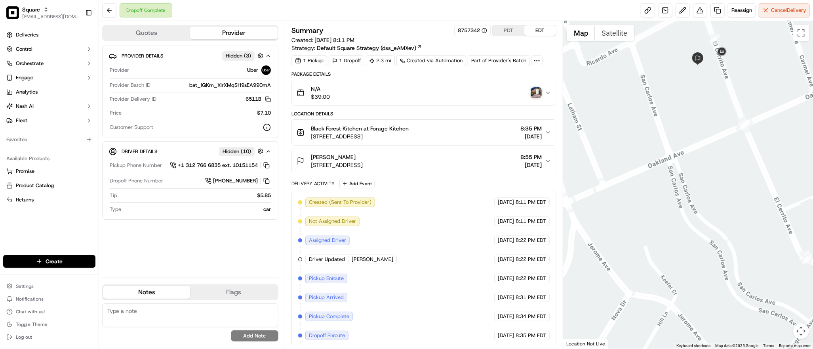
click at [446, 156] on div "Jenny Feinberg 217 El Cerrito Ave, Piedmont, CA 94611, USA 8:55 PM 09/20/2025" at bounding box center [421, 161] width 248 height 16
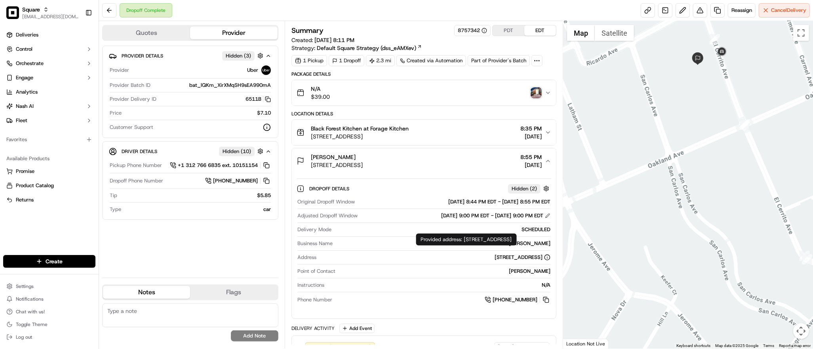
click at [495, 257] on div "217 El Cerrito Ave, Piedmont, CA 94611, USA" at bounding box center [523, 256] width 56 height 7
copy div "217 El Cerrito Ave, Piedmont, CA 94611, USA"
click at [539, 92] on img "button" at bounding box center [536, 92] width 11 height 11
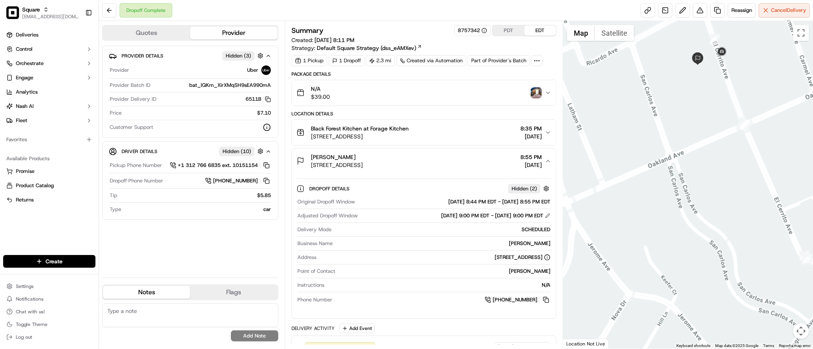
click at [419, 24] on div "Summary 8757342 PDT EDT Created: 09/20/2025 8:11 PM Strategy: Default Square St…" at bounding box center [424, 184] width 278 height 327
click at [684, 150] on div at bounding box center [688, 184] width 250 height 327
paste textarea "**Caller Information: Merchant **Reason for Call: Customer did not receive the …"
click at [190, 323] on textarea "**Caller Information: Merchant **Reason for Call: Customer did not receive the …" at bounding box center [190, 315] width 176 height 24
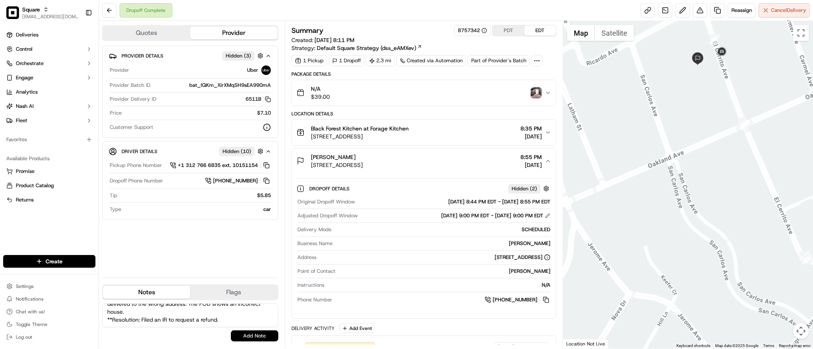
type textarea "**Caller Information: Merchant **Reason for Call: Customer did not receive the …"
click at [240, 336] on button "Add Note" at bounding box center [255, 335] width 48 height 11
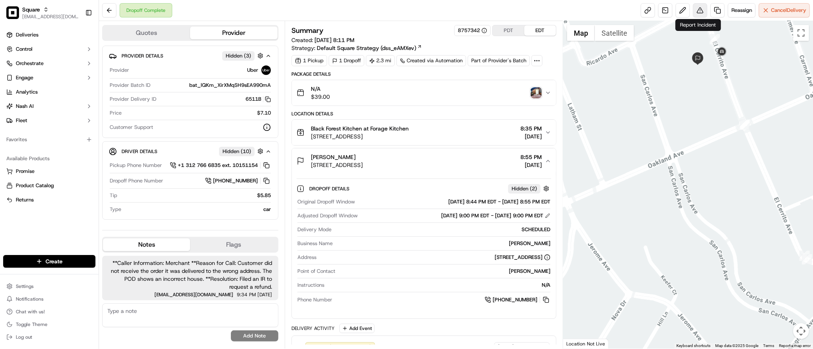
click at [693, 13] on button at bounding box center [700, 10] width 14 height 14
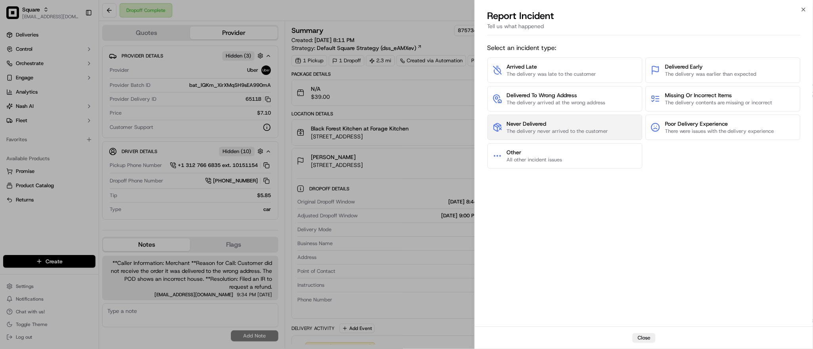
click at [583, 128] on span "The delivery never arrived to the customer" at bounding box center [557, 131] width 101 height 7
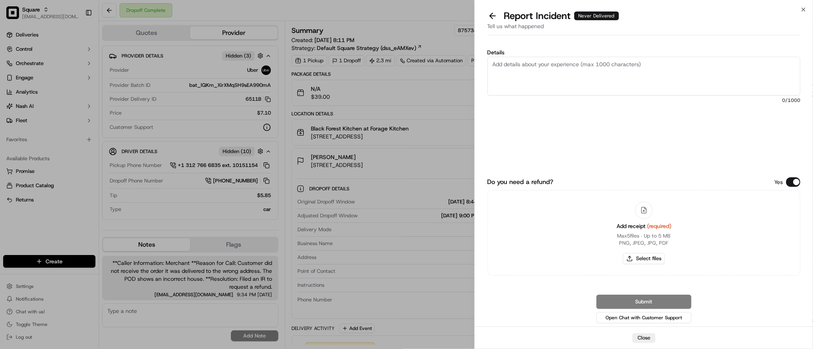
click at [790, 181] on button "Do you need a refund?" at bounding box center [793, 182] width 14 height 10
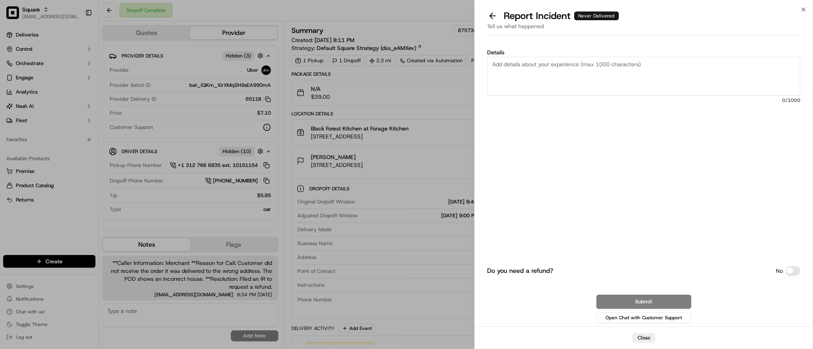
paste textarea "Customer did not receive the order it was delivered to the wrong address. The P…"
click at [615, 94] on textarea "Customer did not receive the order it was delivered to the wrong address. The P…" at bounding box center [644, 76] width 313 height 39
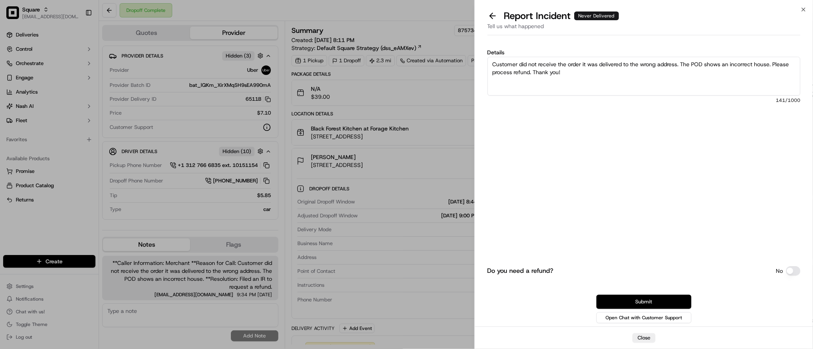
type textarea "Customer did not receive the order it was delivered to the wrong address. The P…"
click at [636, 299] on button "Submit" at bounding box center [643, 301] width 95 height 14
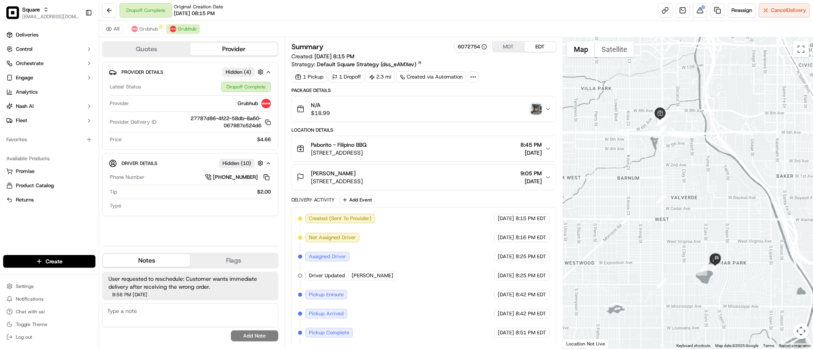
scroll to position [77, 0]
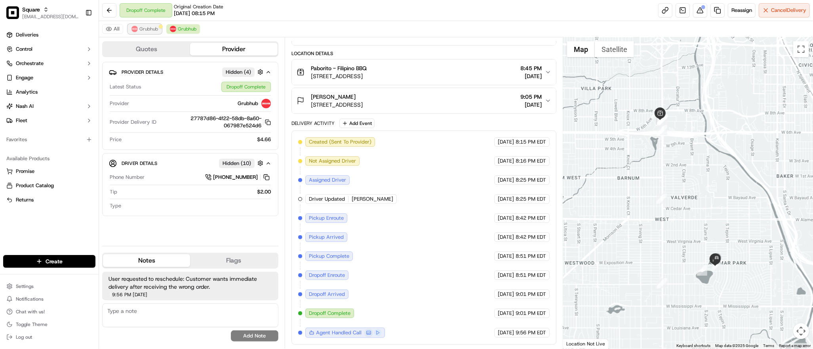
click at [146, 29] on span "Grubhub" at bounding box center [148, 29] width 19 height 6
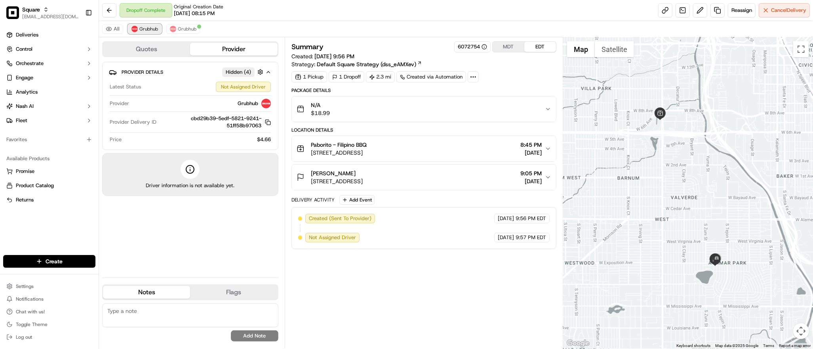
scroll to position [0, 0]
click at [185, 31] on span "Grubhub" at bounding box center [187, 29] width 19 height 6
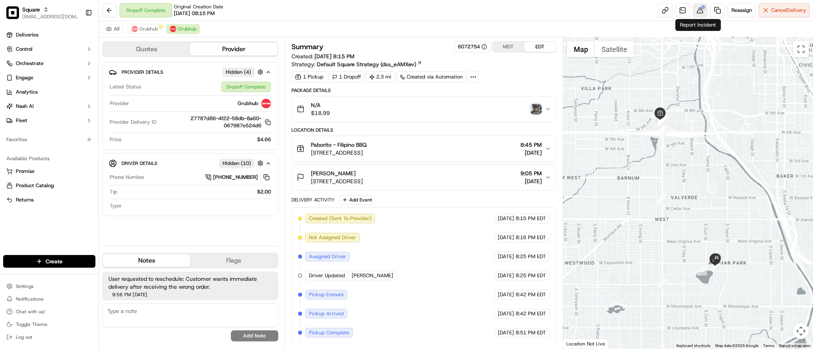
click at [696, 10] on button at bounding box center [700, 10] width 14 height 14
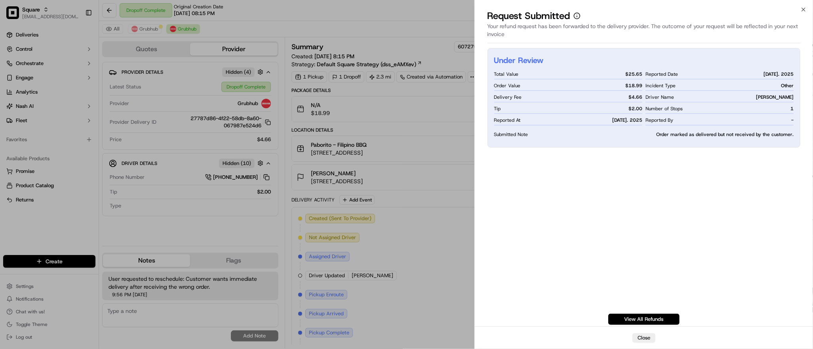
click at [760, 223] on div "Under Review Total Value $ 25.65 Order Value $ 18.99 Delivery Fee $ 4.66 Tip $ …" at bounding box center [644, 186] width 313 height 276
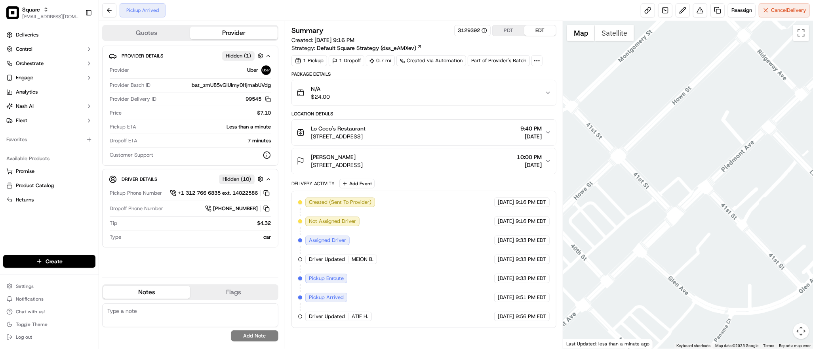
drag, startPoint x: 723, startPoint y: 171, endPoint x: 659, endPoint y: 272, distance: 119.4
click at [659, 272] on div at bounding box center [688, 184] width 250 height 327
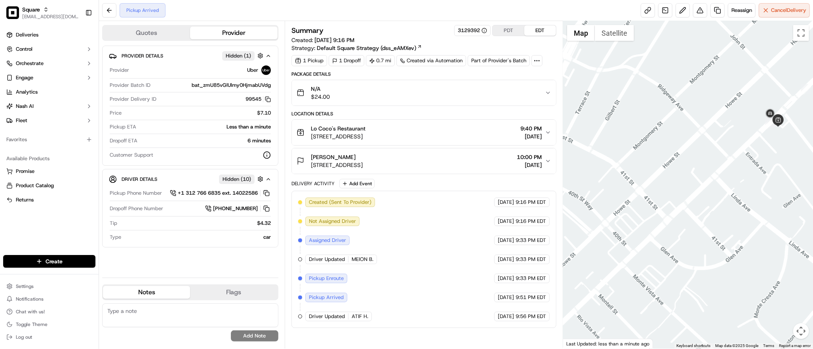
click at [509, 34] on button "PDT" at bounding box center [509, 30] width 32 height 10
